Goal: Information Seeking & Learning: Find specific fact

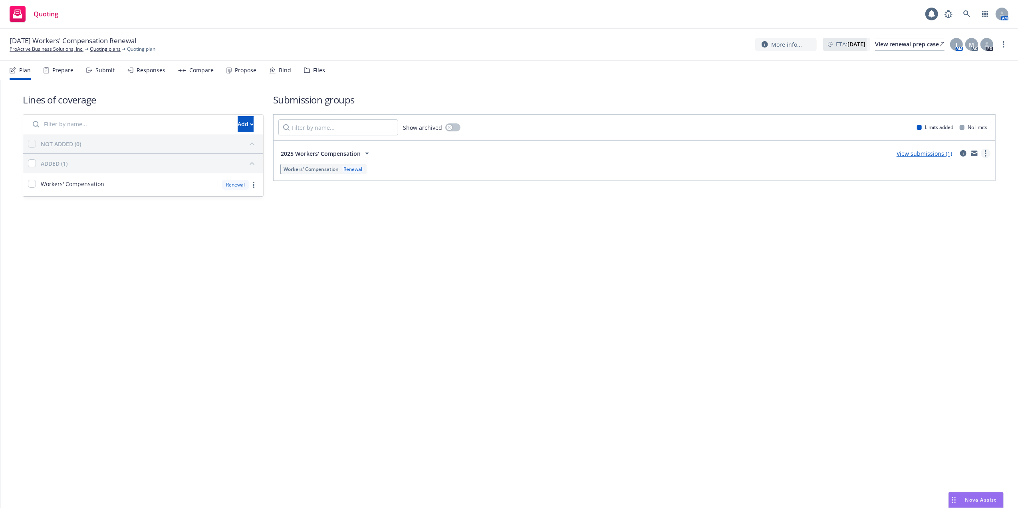
click at [986, 154] on circle "more" at bounding box center [986, 154] width 2 height 2
drag, startPoint x: 416, startPoint y: 167, endPoint x: 414, endPoint y: 163, distance: 4.3
click at [416, 167] on div "Workers' Compensation Renewal" at bounding box center [634, 169] width 712 height 14
click at [101, 49] on link "Quoting plans" at bounding box center [105, 49] width 31 height 7
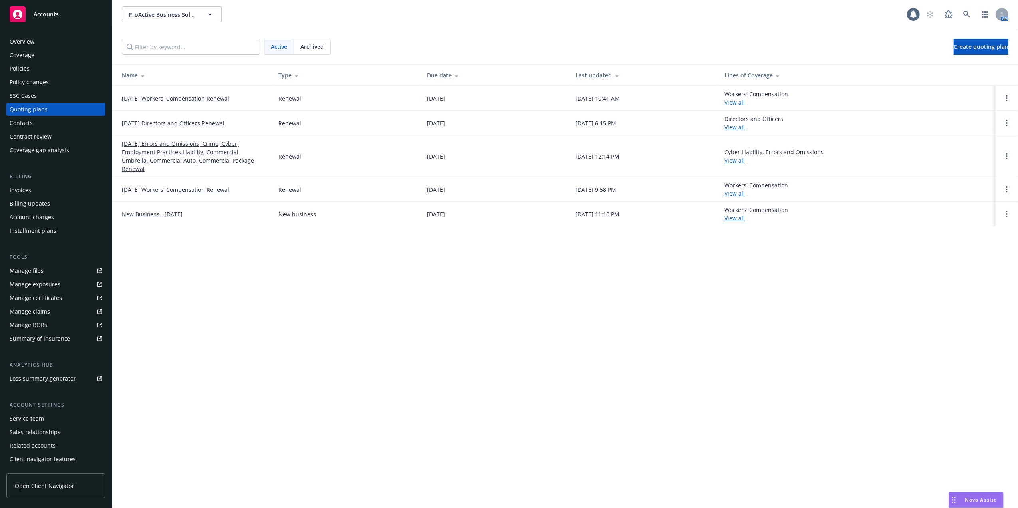
click at [175, 98] on link "[DATE] Workers' Compensation Renewal" at bounding box center [175, 98] width 107 height 8
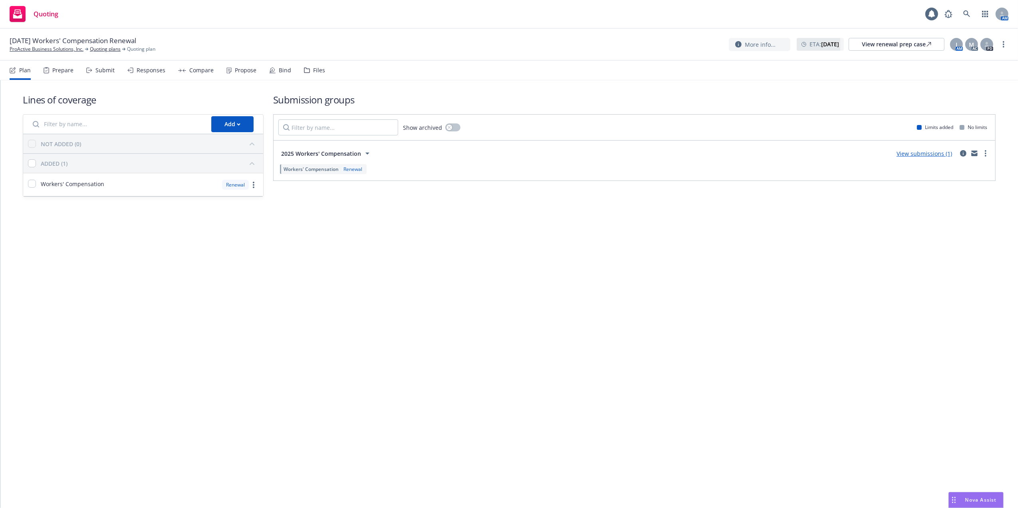
click at [931, 154] on link "View submissions (1)" at bounding box center [925, 154] width 56 height 8
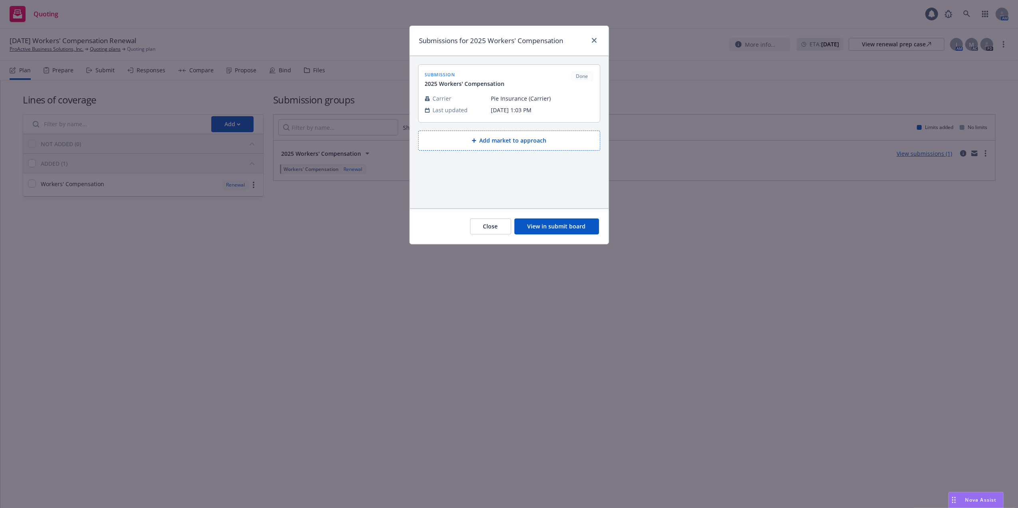
click at [542, 227] on button "View in submit board" at bounding box center [556, 226] width 85 height 16
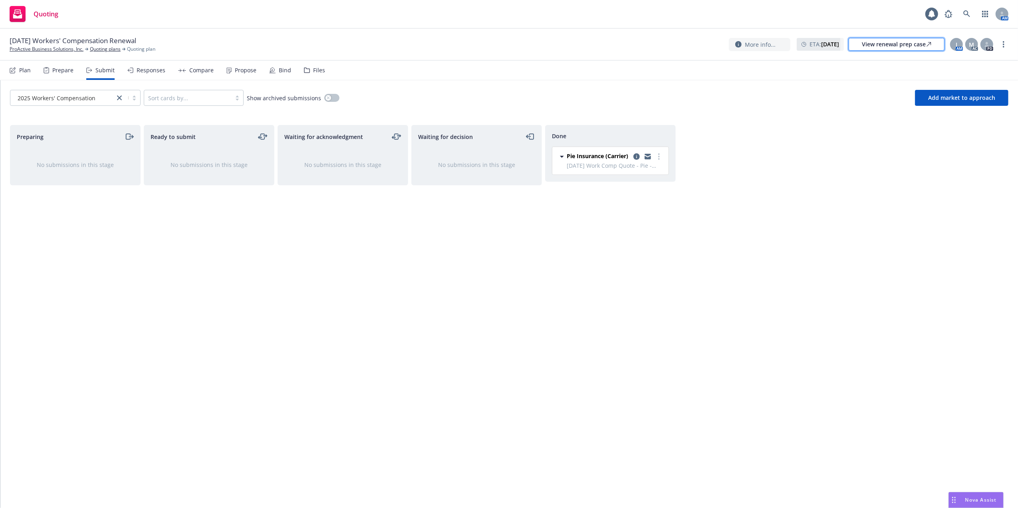
click at [878, 42] on div "View renewal prep case" at bounding box center [896, 44] width 69 height 12
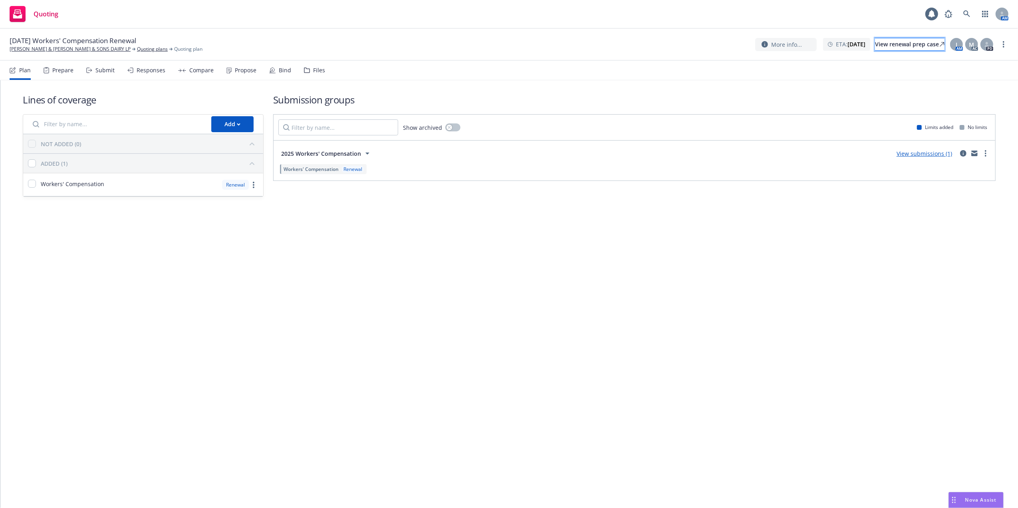
click at [884, 42] on div "View renewal prep case" at bounding box center [909, 44] width 69 height 12
click at [893, 44] on div "View renewal prep case" at bounding box center [909, 44] width 69 height 12
click at [884, 45] on div "View renewal prep case" at bounding box center [909, 44] width 69 height 12
click at [889, 46] on div "View renewal prep case" at bounding box center [909, 44] width 69 height 12
click at [965, 14] on icon at bounding box center [966, 13] width 7 height 7
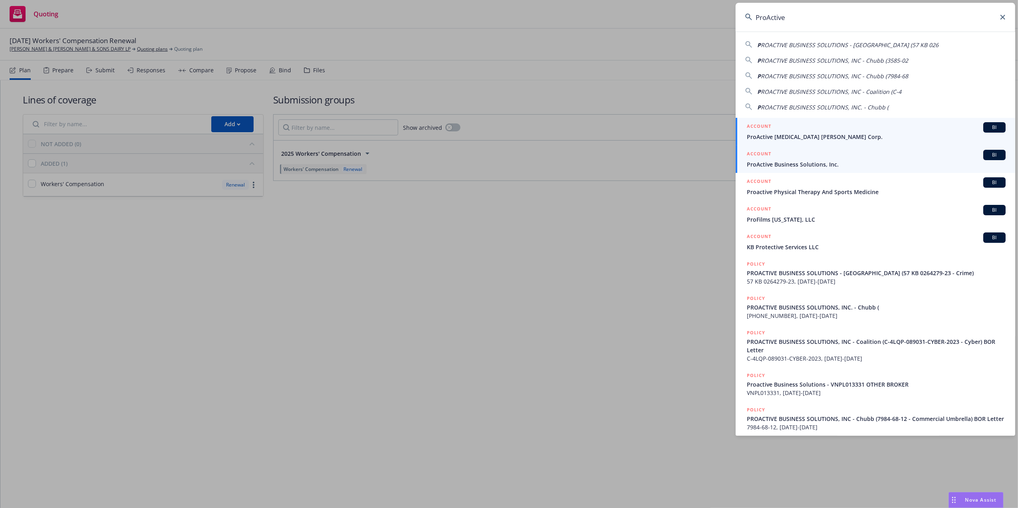
type input "ProActive"
click at [767, 162] on span "ProActive Business Solutions, Inc." at bounding box center [876, 164] width 259 height 8
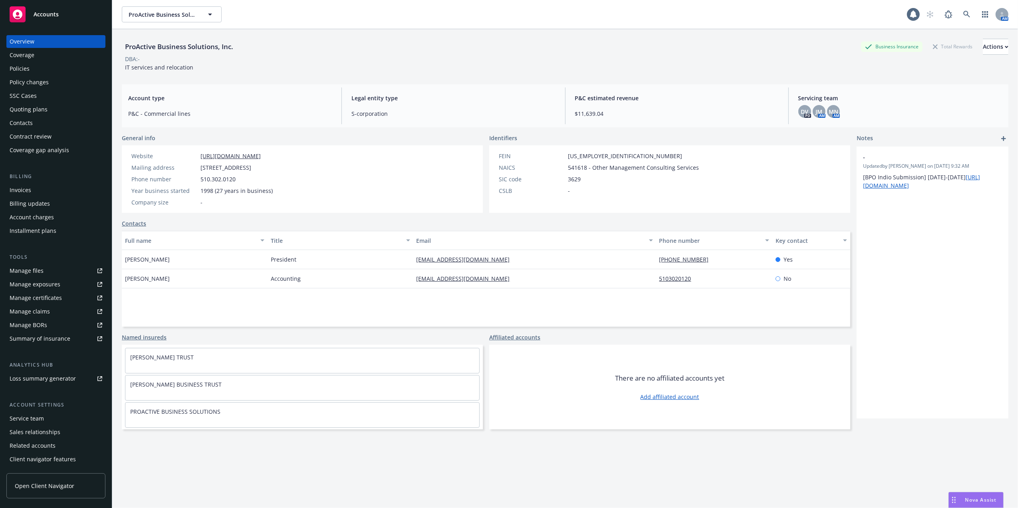
click at [21, 67] on div "Policies" at bounding box center [20, 68] width 20 height 13
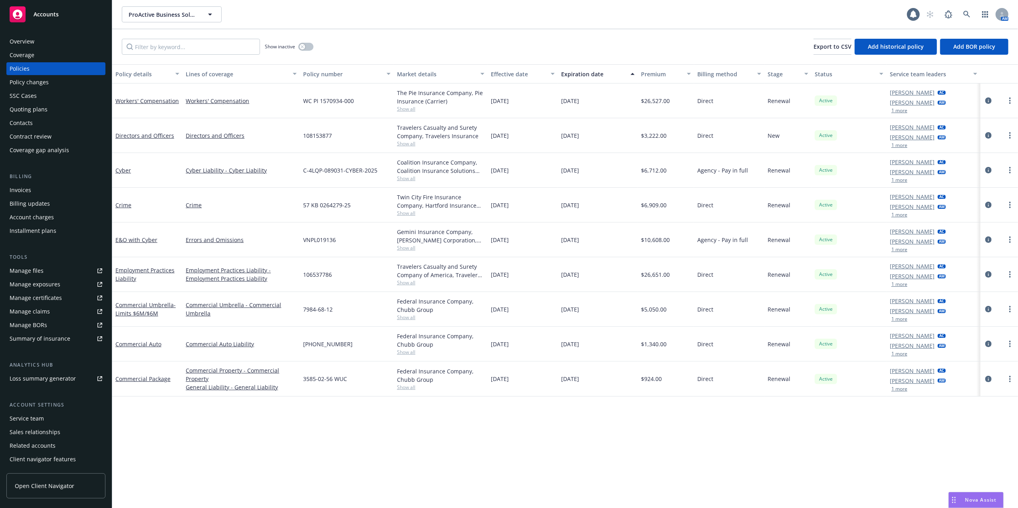
click at [407, 109] on span "Show all" at bounding box center [440, 108] width 87 height 7
click at [275, 95] on div "Workers' Compensation" at bounding box center [241, 100] width 117 height 35
click at [18, 108] on div "Quoting plans" at bounding box center [29, 109] width 38 height 13
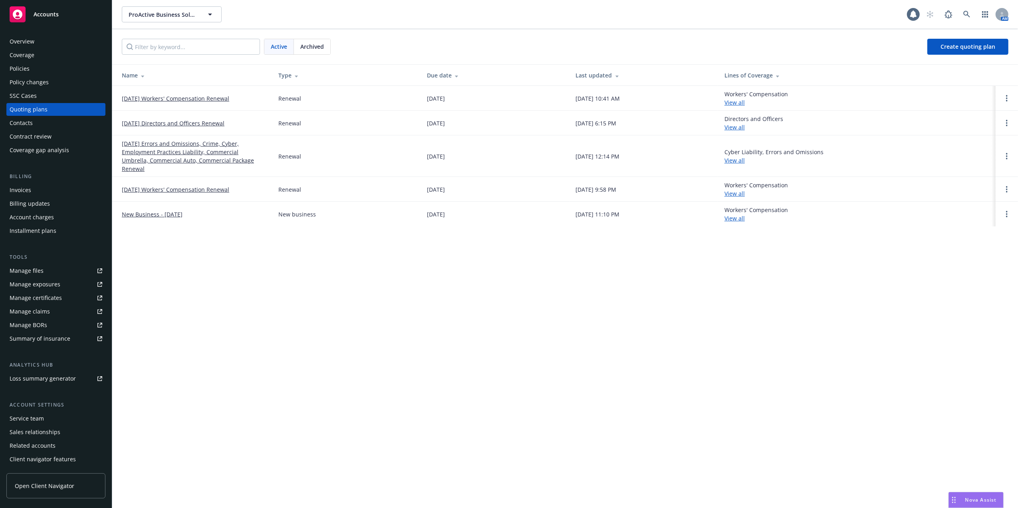
click at [157, 96] on link "09/01/25 Workers' Compensation Renewal" at bounding box center [175, 98] width 107 height 8
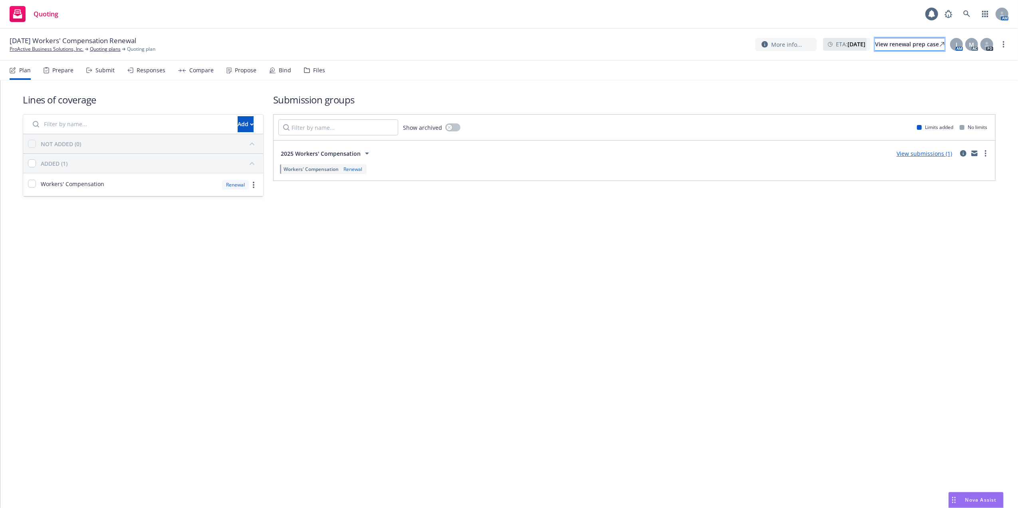
click at [875, 41] on div "View renewal prep case" at bounding box center [909, 44] width 69 height 12
click at [52, 48] on link "ProActive Business Solutions, Inc." at bounding box center [47, 49] width 74 height 7
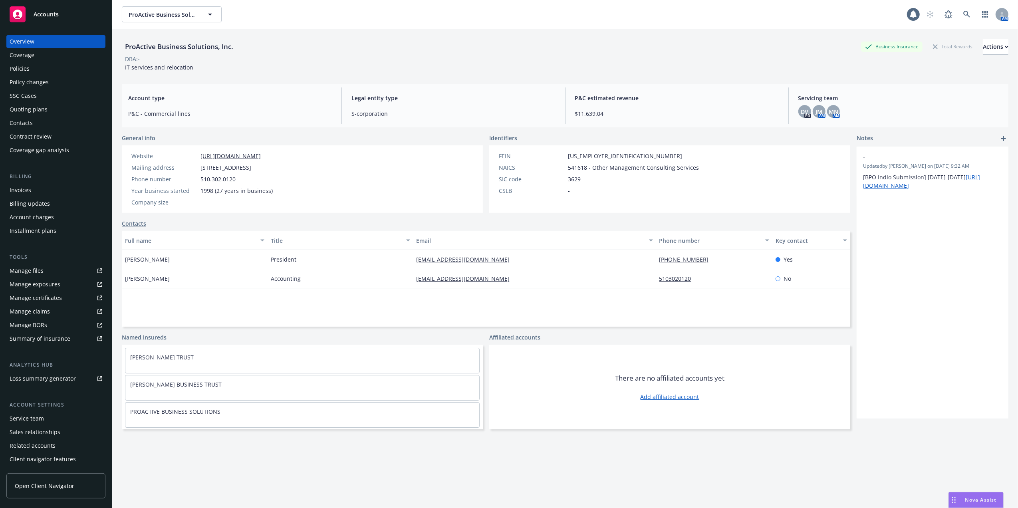
drag, startPoint x: 19, startPoint y: 67, endPoint x: 26, endPoint y: 67, distance: 6.4
click at [20, 67] on div "Policies" at bounding box center [20, 68] width 20 height 13
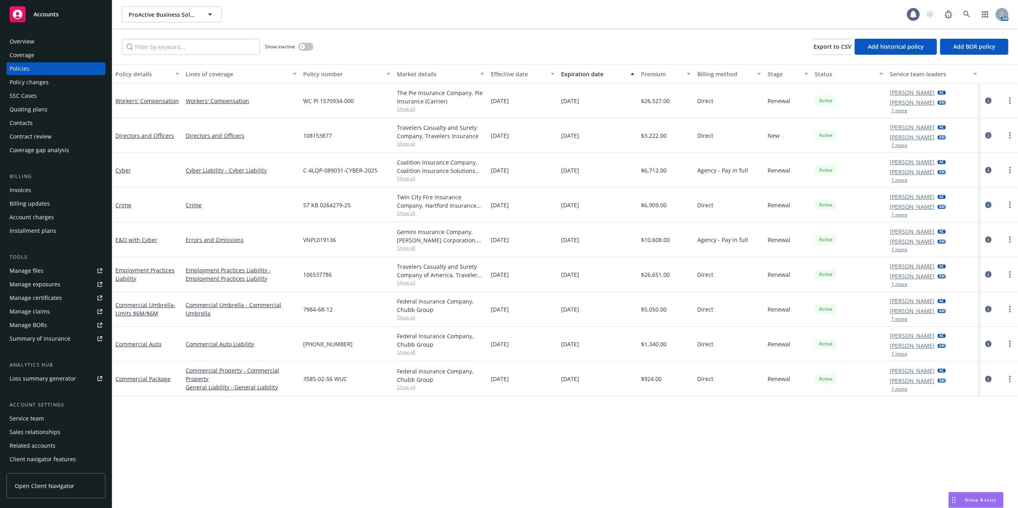
click at [29, 38] on div "Overview" at bounding box center [22, 41] width 25 height 13
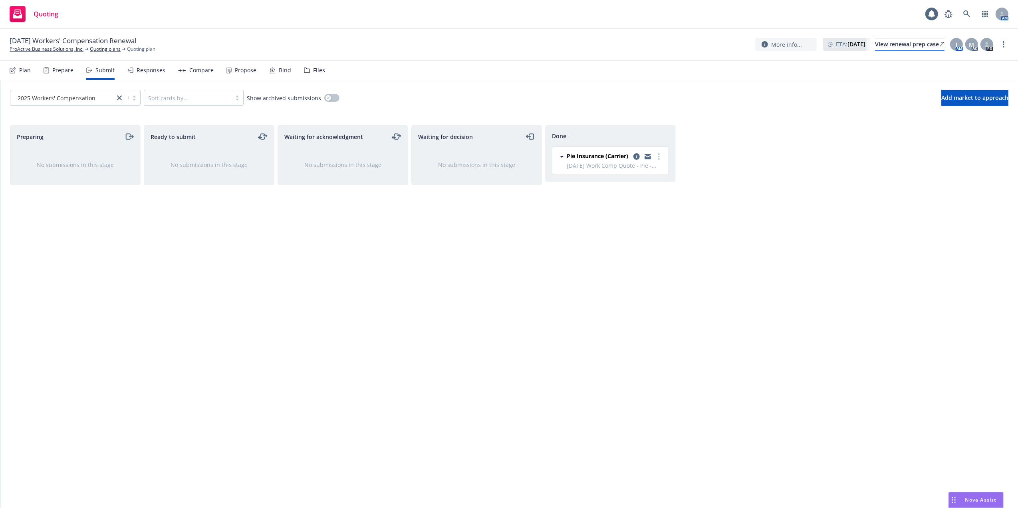
click at [901, 45] on div "View renewal prep case" at bounding box center [909, 44] width 69 height 12
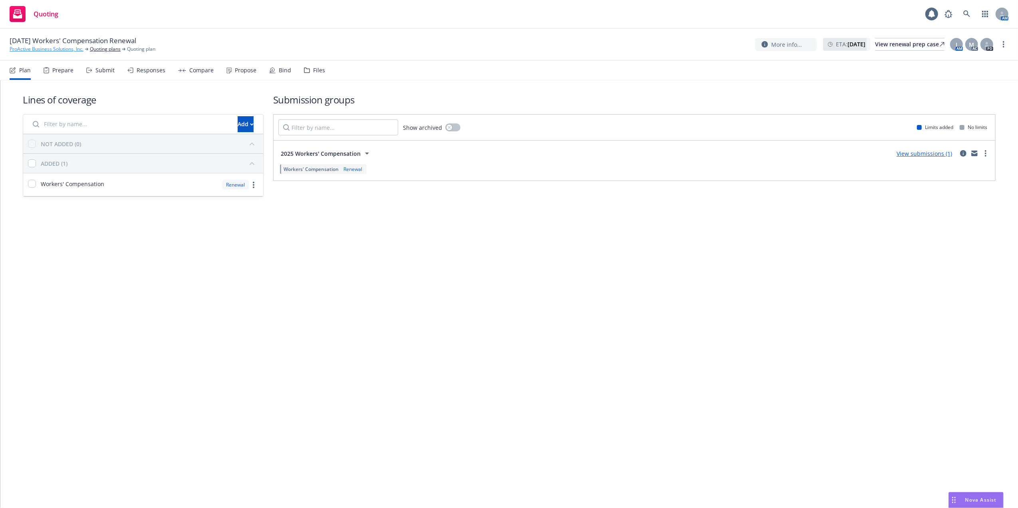
click at [52, 50] on link "ProActive Business Solutions, Inc." at bounding box center [47, 49] width 74 height 7
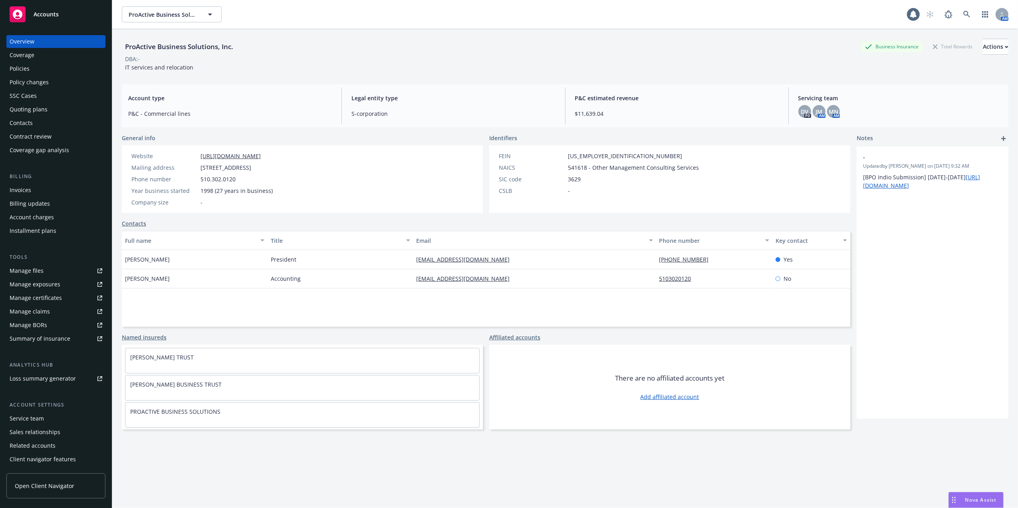
drag, startPoint x: 28, startPoint y: 67, endPoint x: 67, endPoint y: 61, distance: 40.4
click at [29, 67] on div "Policies" at bounding box center [20, 68] width 20 height 13
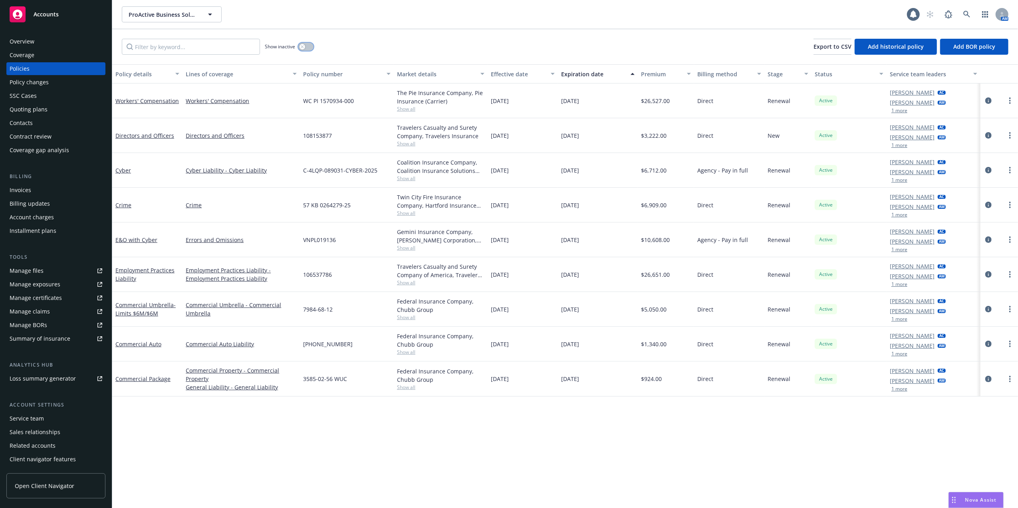
click at [304, 47] on icon "button" at bounding box center [302, 46] width 3 height 3
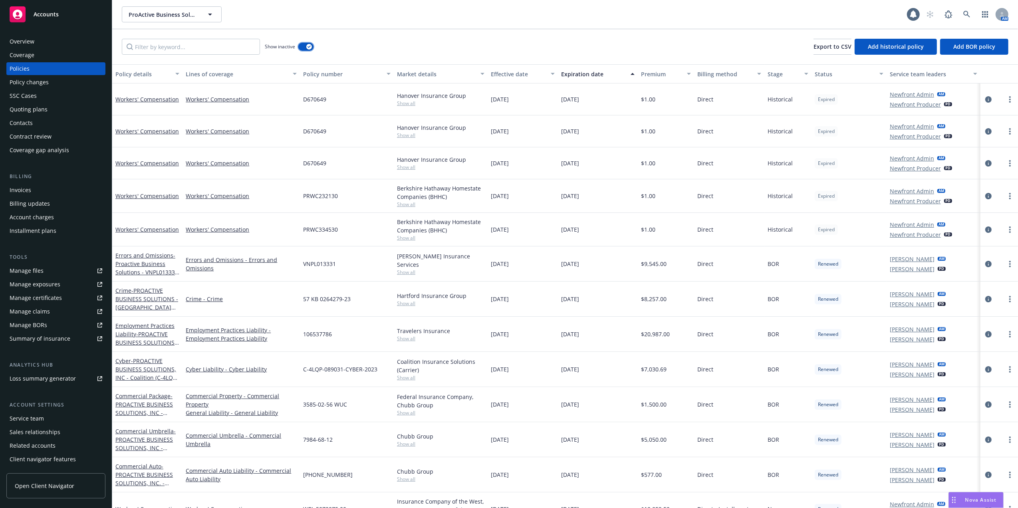
click at [308, 46] on icon "button" at bounding box center [309, 47] width 3 height 2
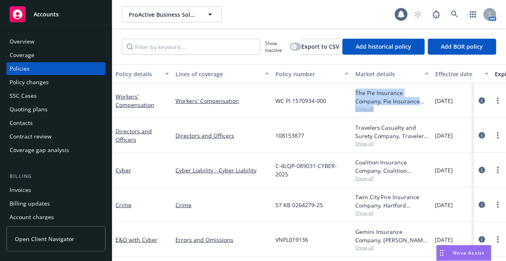
drag, startPoint x: 355, startPoint y: 93, endPoint x: 417, endPoint y: 107, distance: 63.6
click at [417, 107] on div "The Pie Insurance Company, Pie Insurance (Carrier) Show all" at bounding box center [391, 101] width 73 height 24
copy div "The Pie Insurance Company, Pie Insurance (Carrier) Show all"
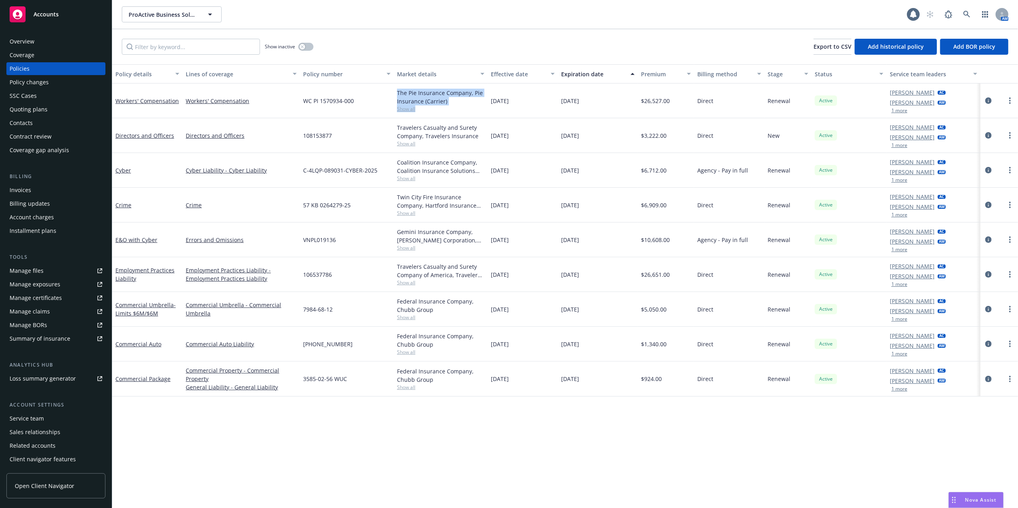
click at [398, 89] on div "The Pie Insurance Company, Pie Insurance (Carrier)" at bounding box center [440, 97] width 87 height 17
drag, startPoint x: 398, startPoint y: 91, endPoint x: 451, endPoint y: 101, distance: 53.7
click at [451, 101] on div "The Pie Insurance Company, Pie Insurance (Carrier)" at bounding box center [440, 97] width 87 height 17
copy div "The Pie Insurance Company, Pie Insurance (Carrier)"
drag, startPoint x: 299, startPoint y: 101, endPoint x: 355, endPoint y: 106, distance: 57.0
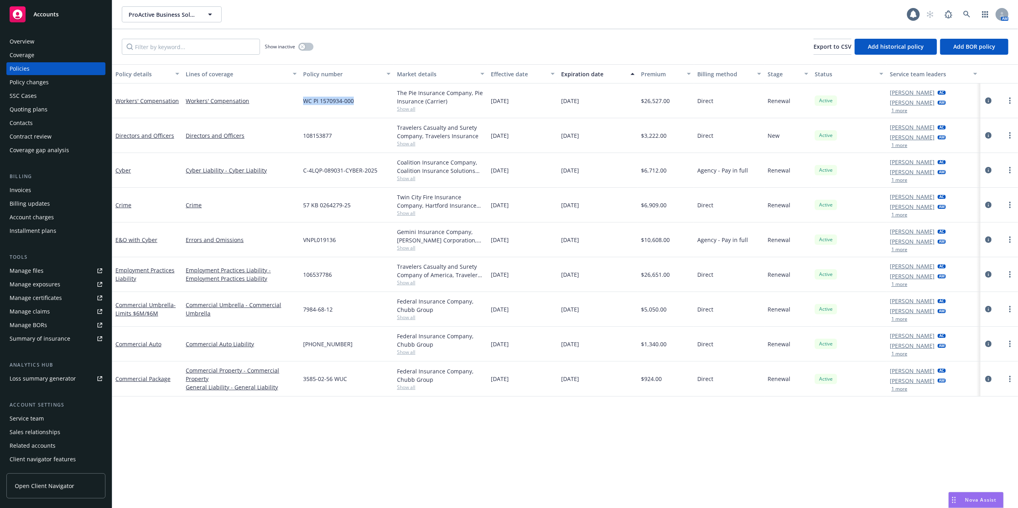
click at [355, 106] on div "Workers' Compensation Workers' Compensation WC PI 1570934-000 The Pie Insurance…" at bounding box center [565, 100] width 906 height 35
copy div "WC PI 1570934-000"
drag, startPoint x: 302, startPoint y: 48, endPoint x: 313, endPoint y: 49, distance: 11.2
click at [302, 48] on div "button" at bounding box center [303, 47] width 6 height 6
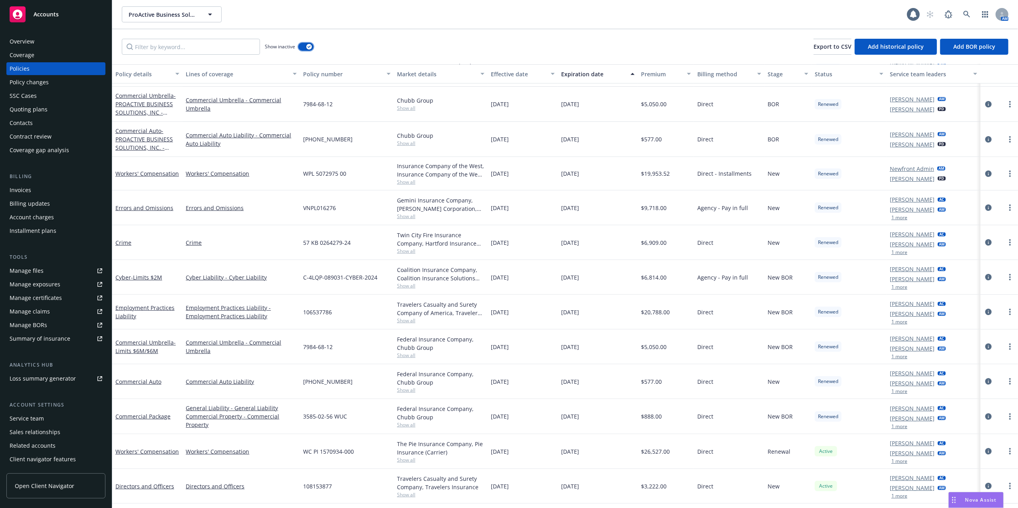
scroll to position [266, 0]
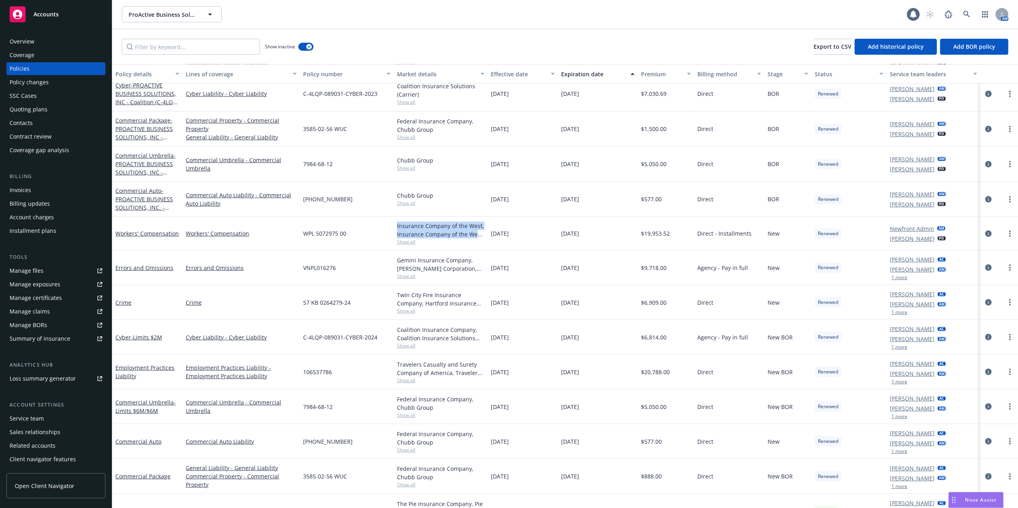
drag, startPoint x: 395, startPoint y: 226, endPoint x: 481, endPoint y: 234, distance: 86.6
click at [481, 234] on div "Insurance Company of the West, Insurance Company of the West (ICW)" at bounding box center [440, 230] width 87 height 17
copy div "Insurance Company of the West, Insurance Company of the West"
drag, startPoint x: 348, startPoint y: 234, endPoint x: 304, endPoint y: 232, distance: 44.8
click at [304, 232] on div "WPL 5072975 00" at bounding box center [347, 234] width 94 height 34
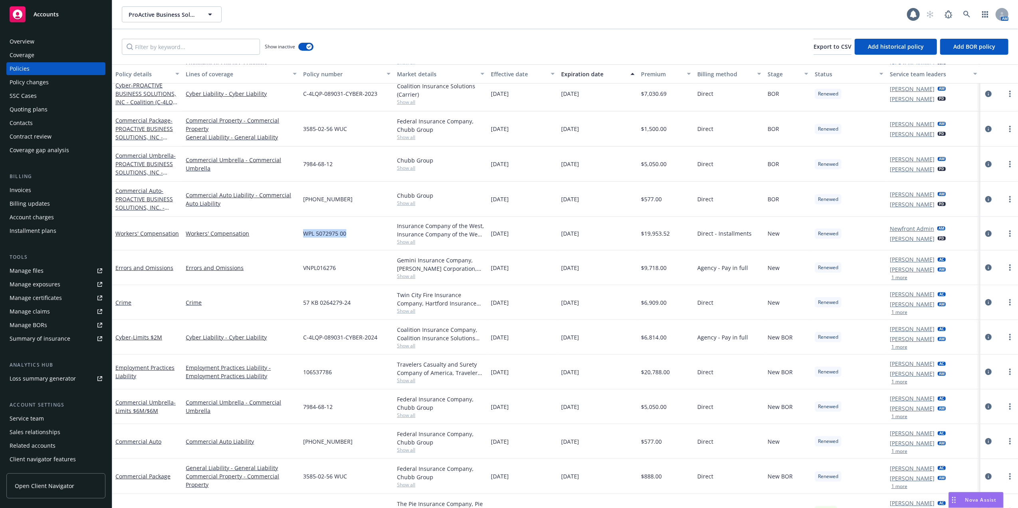
copy span "WPL 5072975 00"
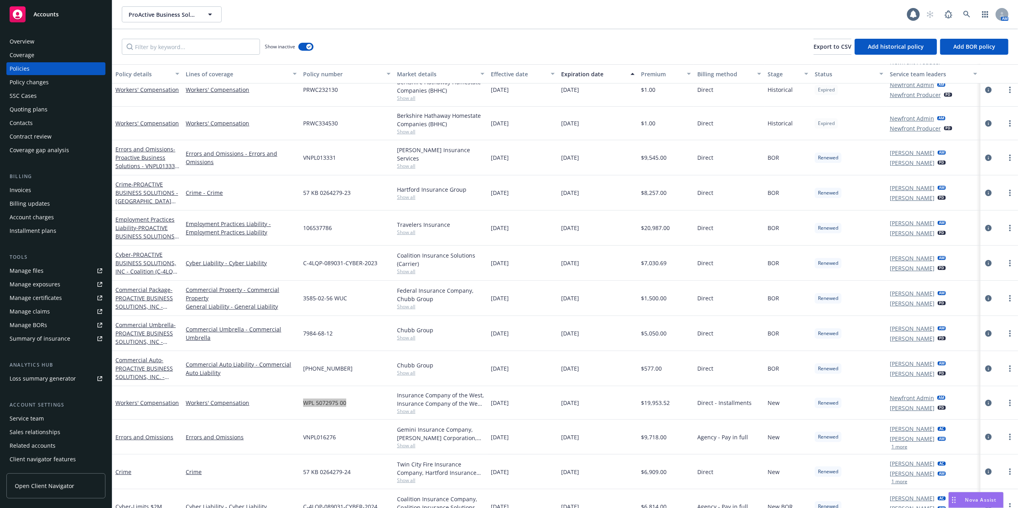
scroll to position [0, 0]
